Goal: Check status

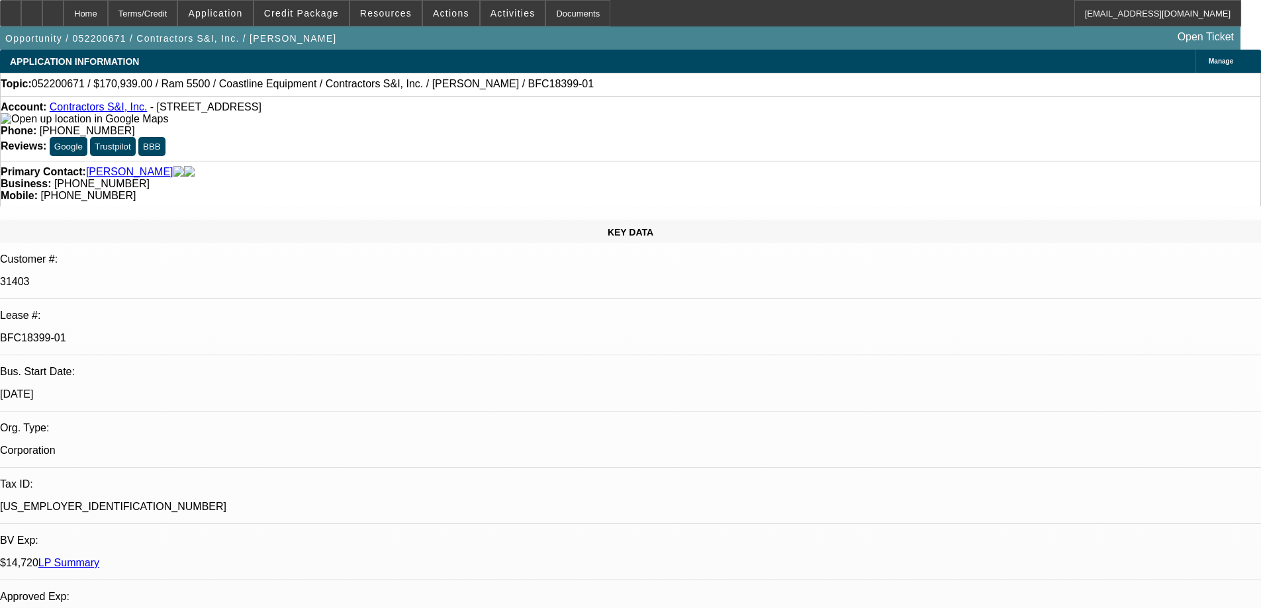
select select "0"
select select "2"
select select "0.15"
select select "16"
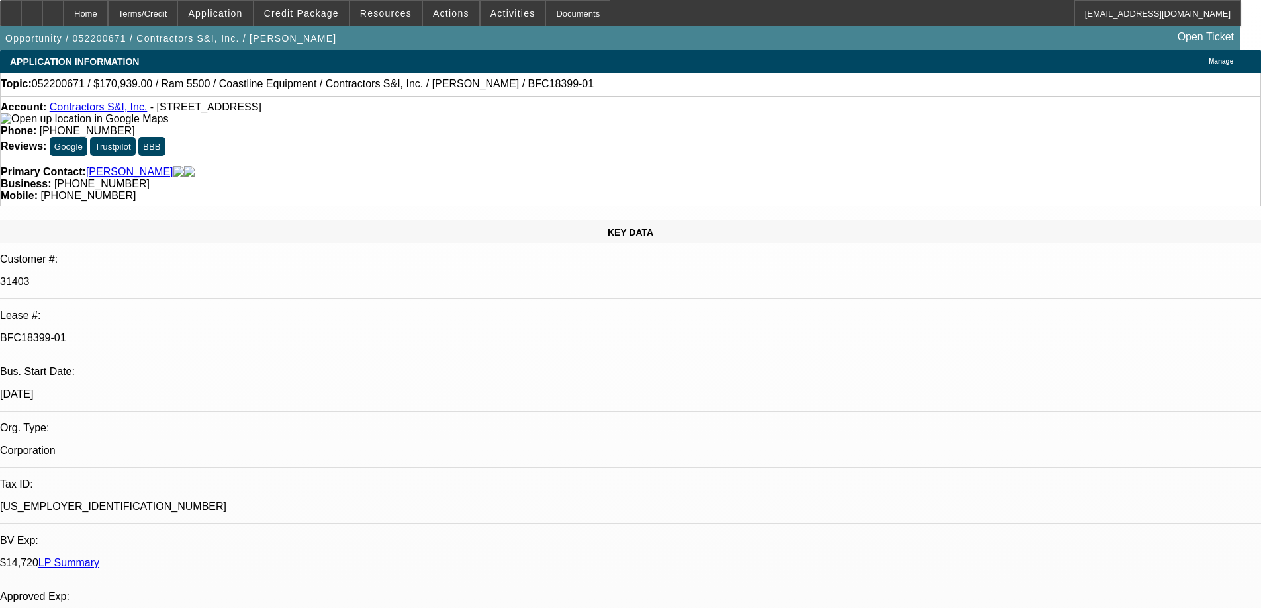
select select "0"
select select "2"
select select "0.15"
select select "16"
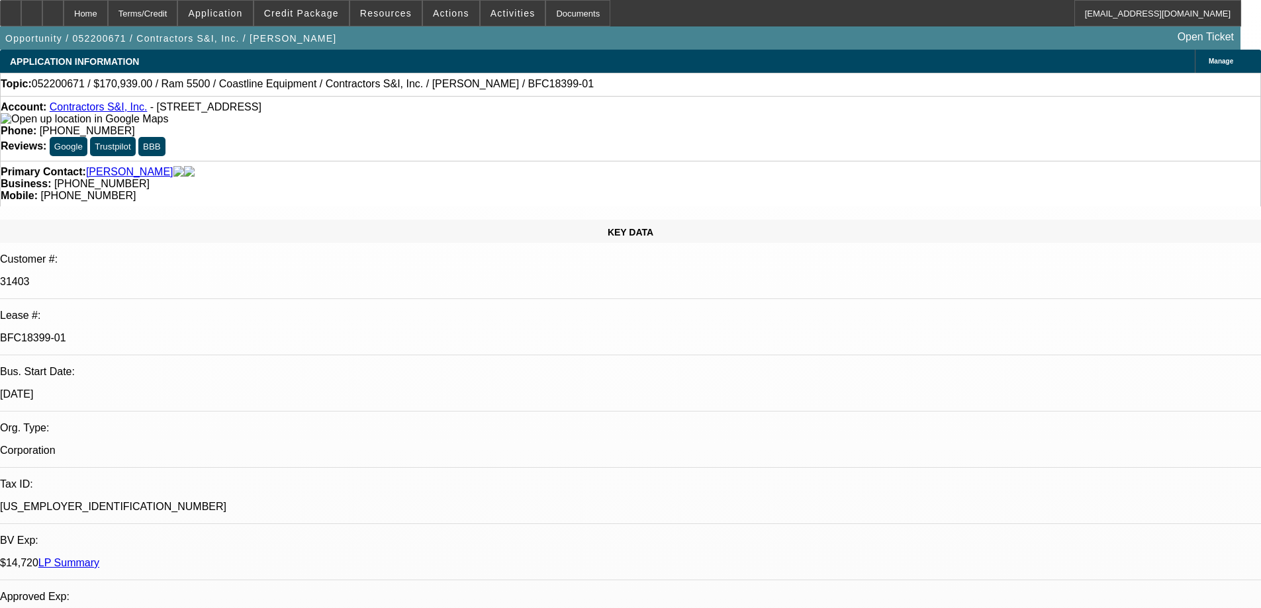
select select "0"
select select "2"
select select "0.15"
select select "16"
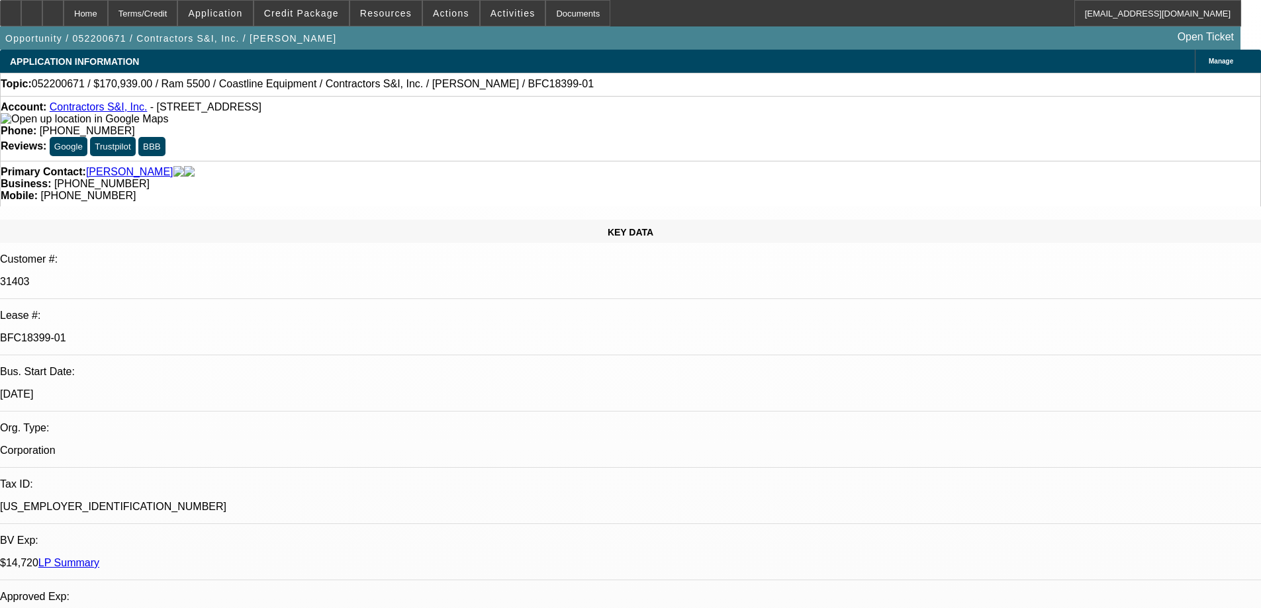
select select "0.15"
select select "2"
select select "0.1"
select select "4"
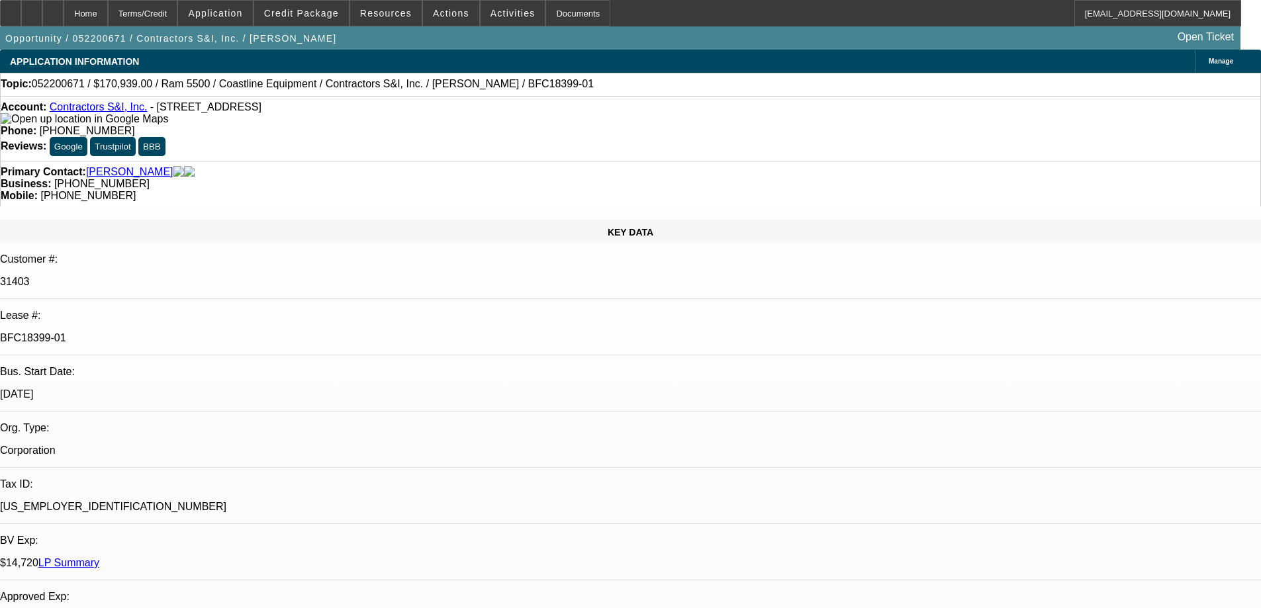
scroll to position [144, 0]
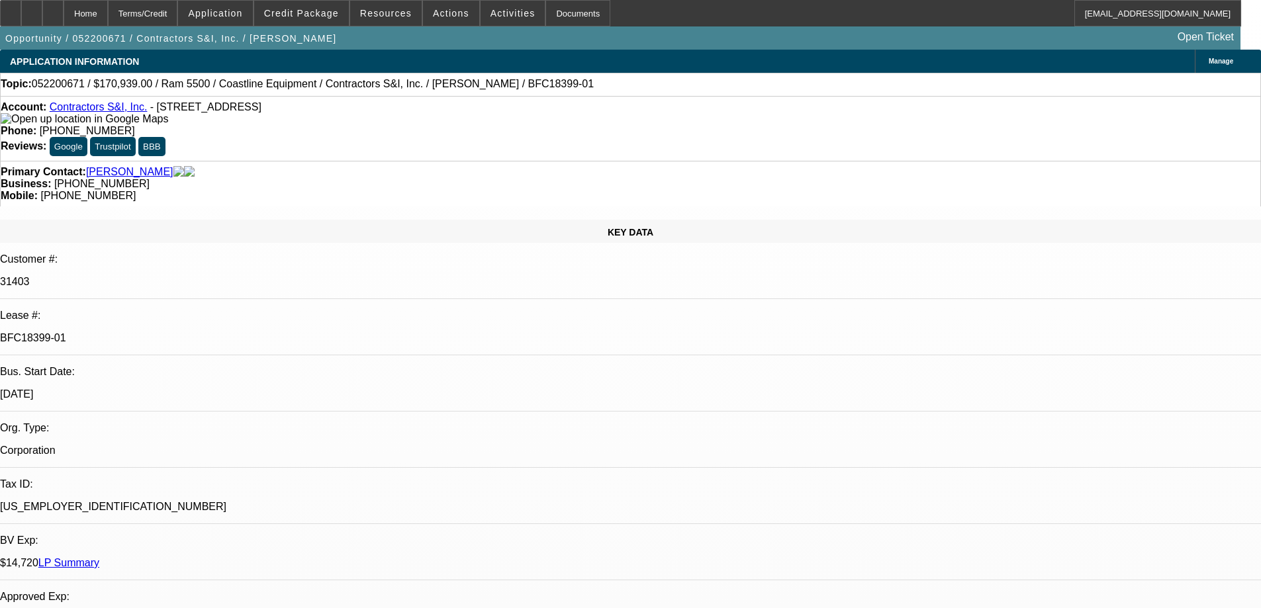
scroll to position [0, 0]
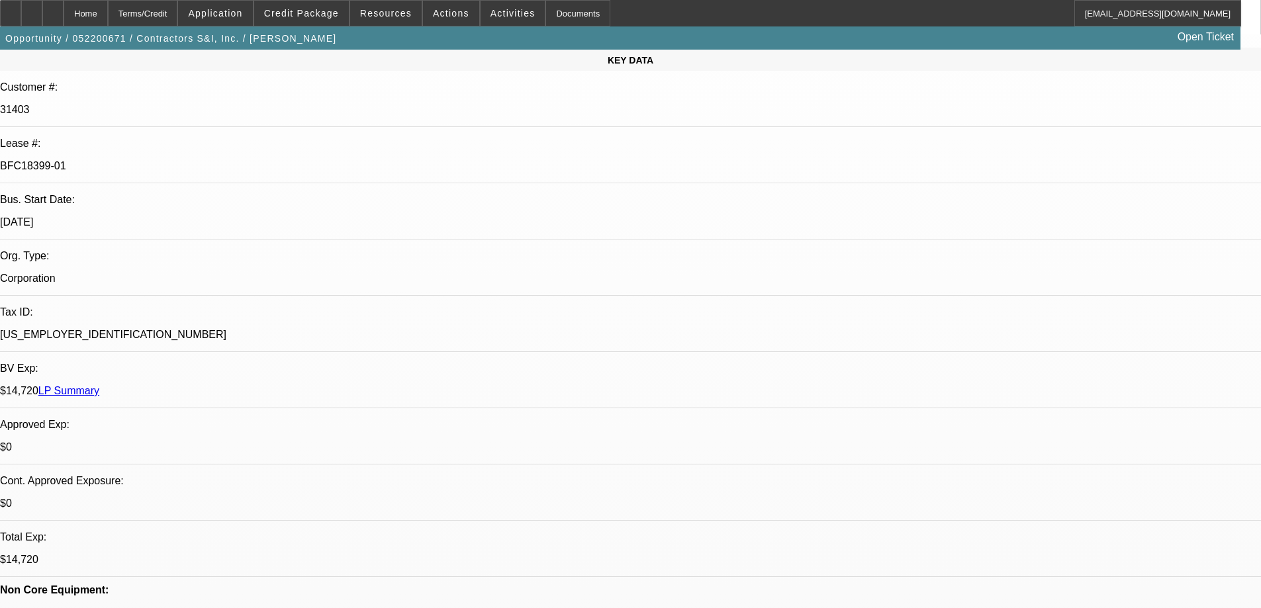
scroll to position [66, 0]
